Goal: Task Accomplishment & Management: Manage account settings

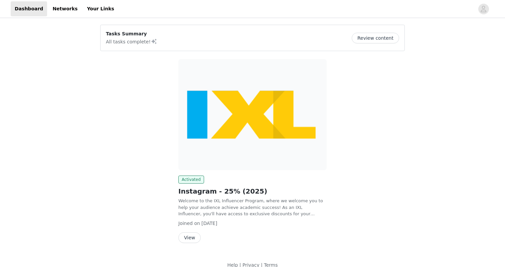
click at [197, 237] on button "View" at bounding box center [189, 237] width 22 height 11
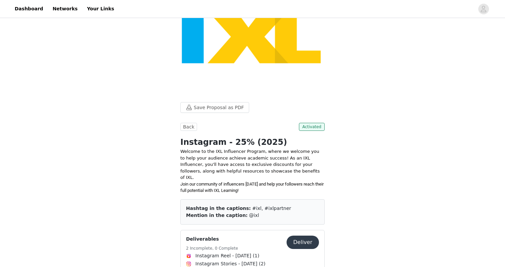
scroll to position [38, 0]
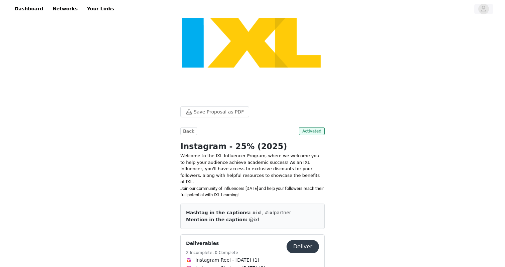
click at [480, 8] on span "button" at bounding box center [483, 9] width 11 height 11
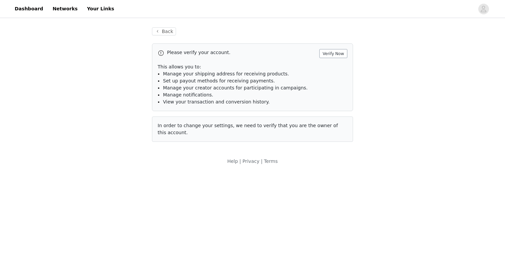
click at [339, 51] on button "Verify Now" at bounding box center [333, 53] width 28 height 9
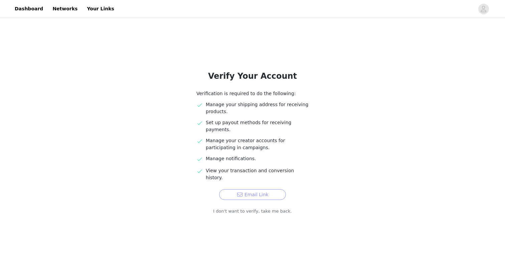
click at [235, 189] on button "Email Link" at bounding box center [252, 194] width 67 height 11
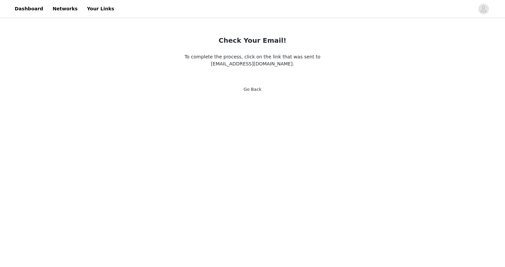
click at [204, 104] on body "Dashboard Networks Your Links Check Your Email! To complete the process, click …" at bounding box center [252, 133] width 505 height 267
